Goal: Task Accomplishment & Management: Use online tool/utility

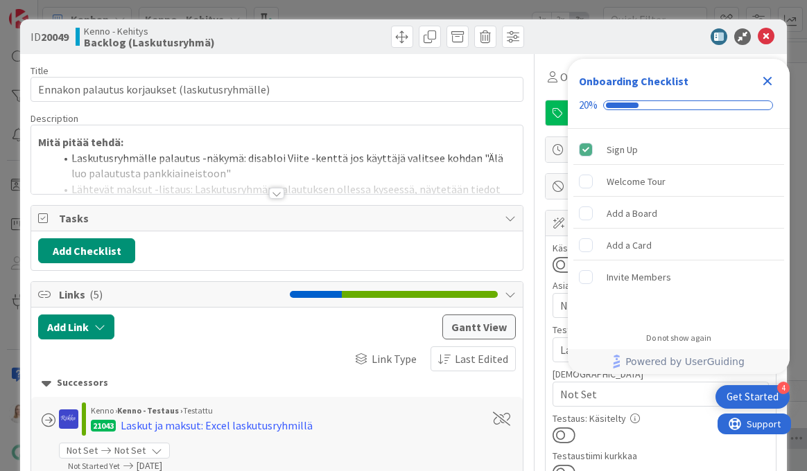
click at [766, 80] on icon "Close Checklist" at bounding box center [767, 81] width 9 height 9
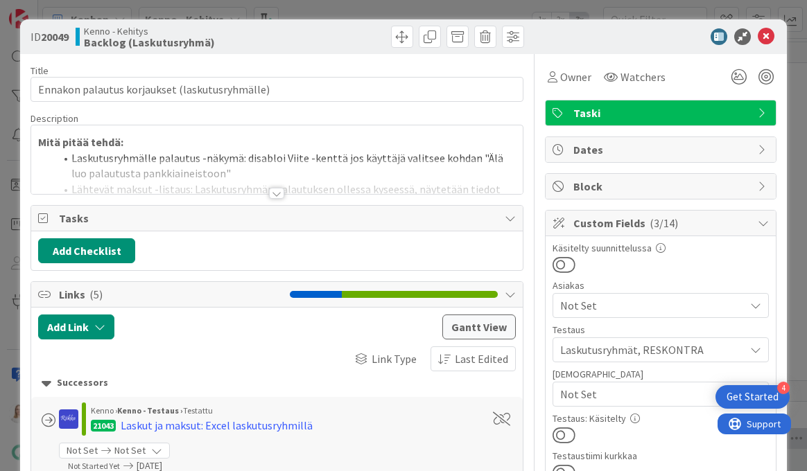
click at [275, 190] on div at bounding box center [276, 193] width 15 height 11
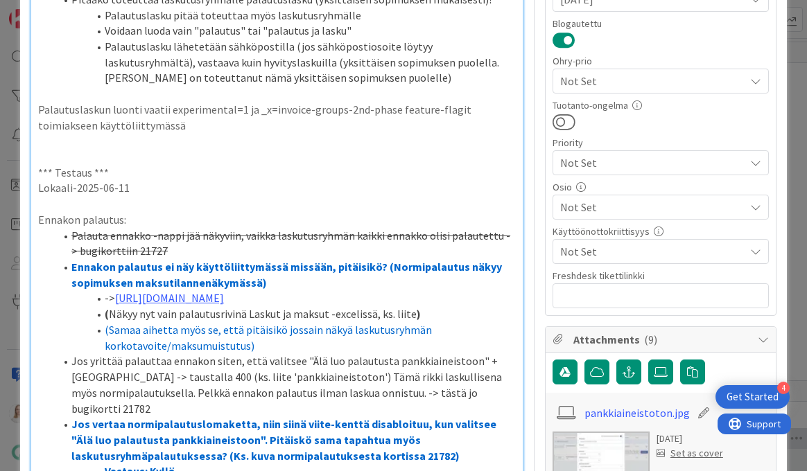
scroll to position [518, 0]
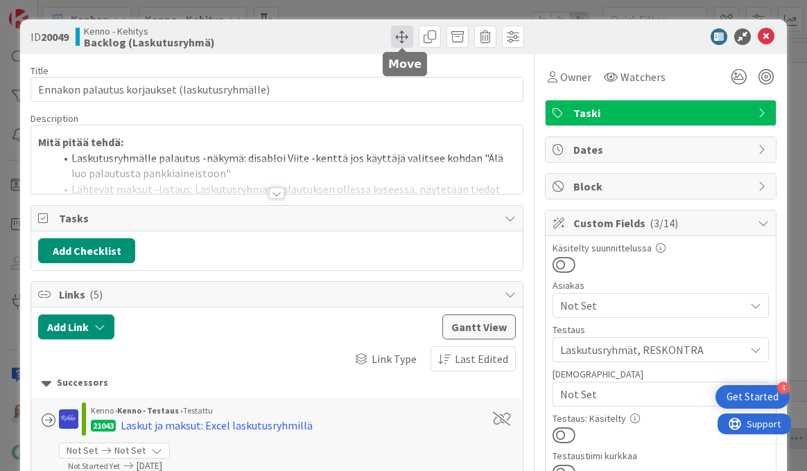
click at [401, 40] on span at bounding box center [402, 37] width 22 height 22
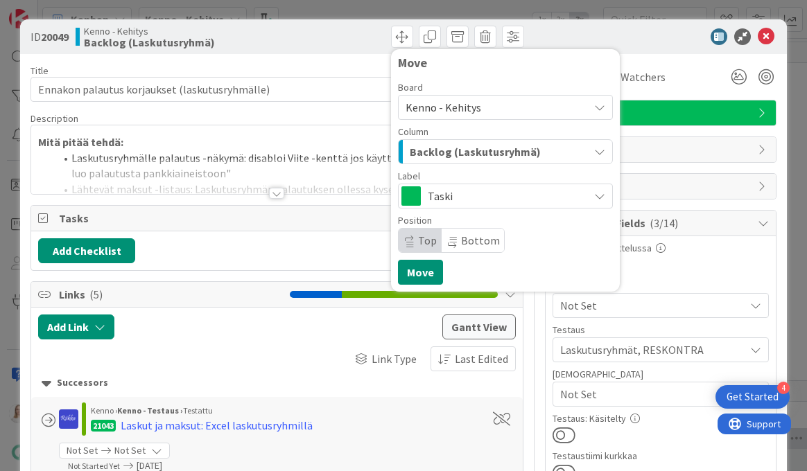
click at [461, 149] on span "Backlog (Laskutusryhmä)" at bounding box center [475, 152] width 131 height 18
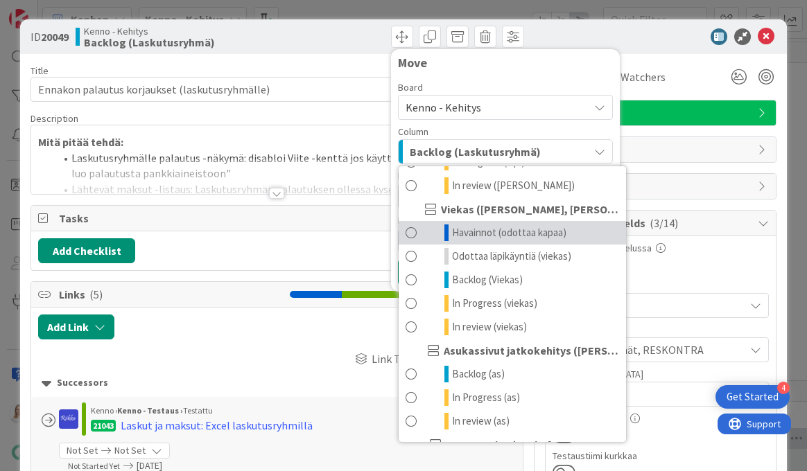
scroll to position [762, 0]
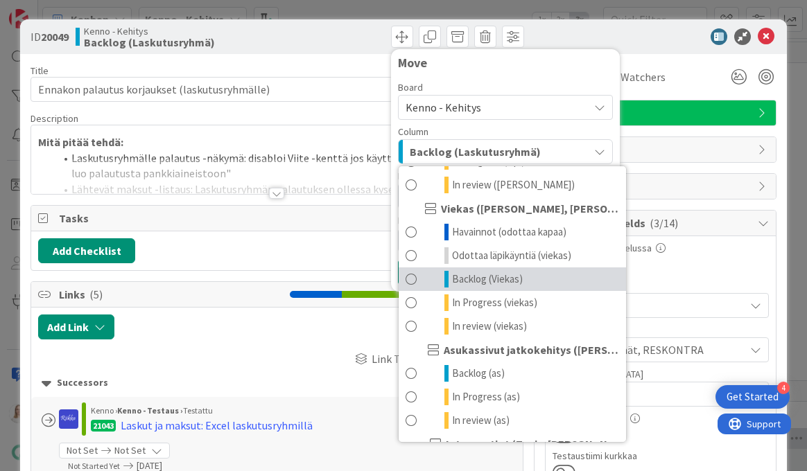
click at [477, 279] on span "Backlog (Viekas)" at bounding box center [487, 279] width 71 height 17
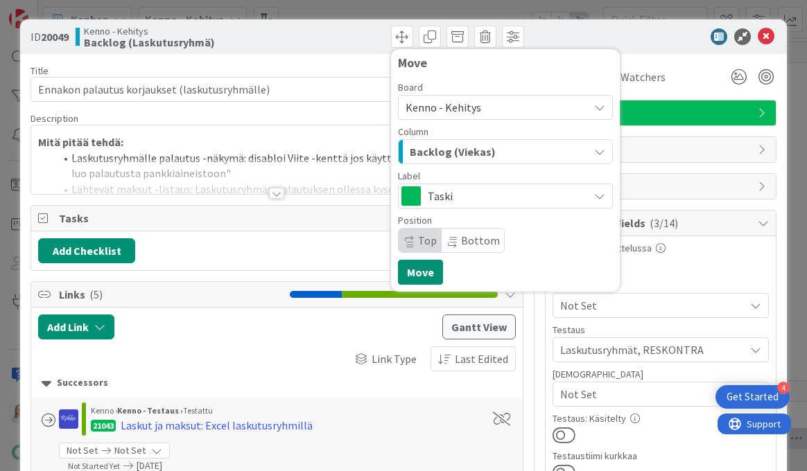
click at [418, 244] on span "Top" at bounding box center [427, 241] width 19 height 14
click at [461, 241] on span "Bottom" at bounding box center [480, 241] width 39 height 14
click at [413, 241] on icon at bounding box center [409, 245] width 8 height 8
click at [420, 266] on button "Move" at bounding box center [420, 272] width 45 height 25
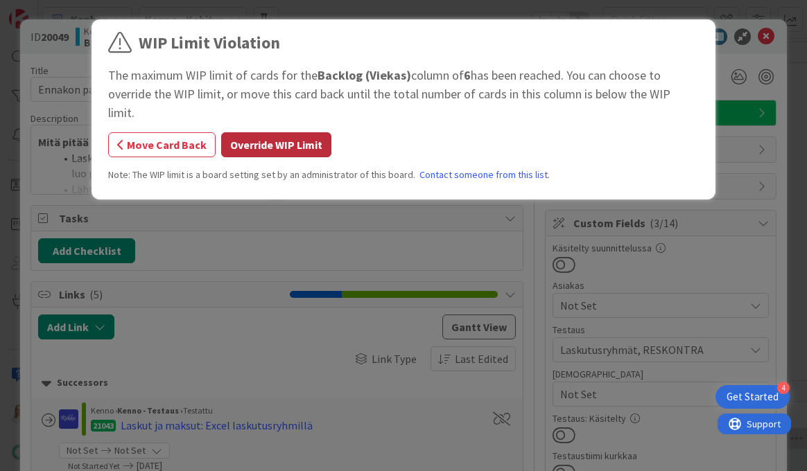
click at [289, 132] on button "Override WIP Limit" at bounding box center [276, 144] width 110 height 25
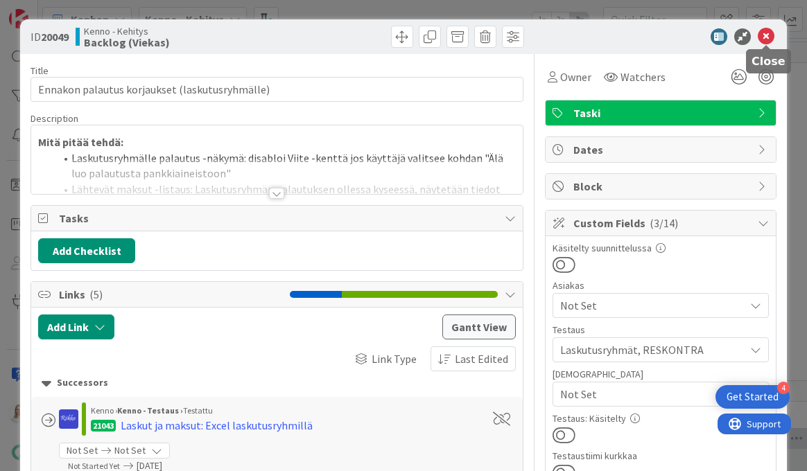
click at [766, 39] on icon at bounding box center [765, 36] width 17 height 17
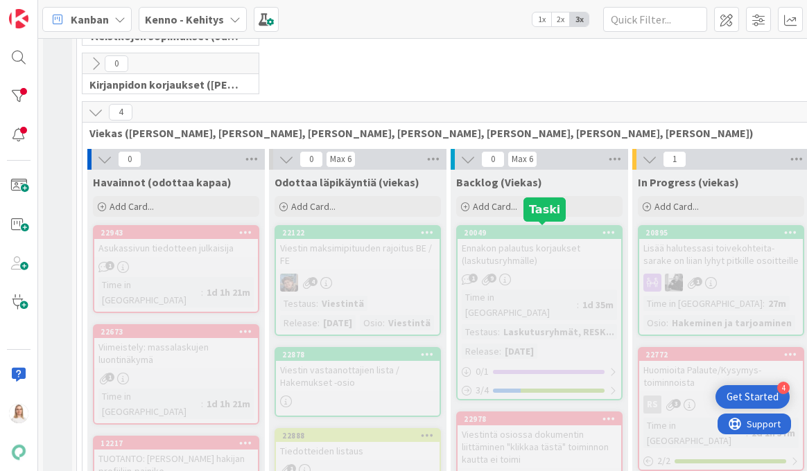
click at [518, 228] on div "20049" at bounding box center [542, 233] width 157 height 10
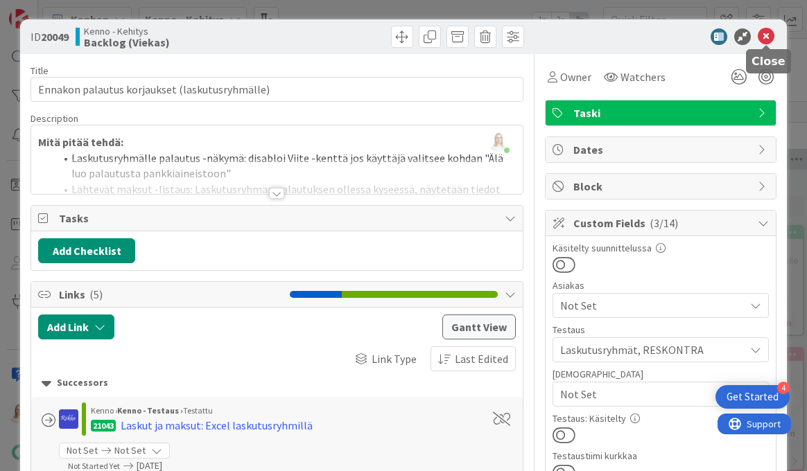
click at [764, 36] on icon at bounding box center [765, 36] width 17 height 17
